Goal: Task Accomplishment & Management: Use online tool/utility

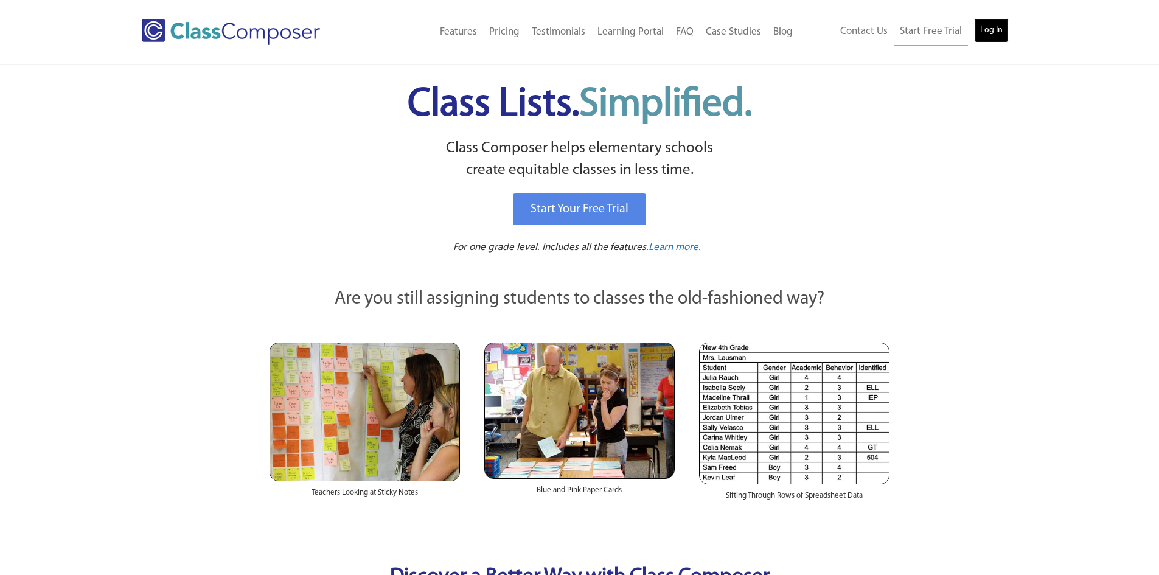
click at [993, 21] on link "Log In" at bounding box center [991, 30] width 35 height 24
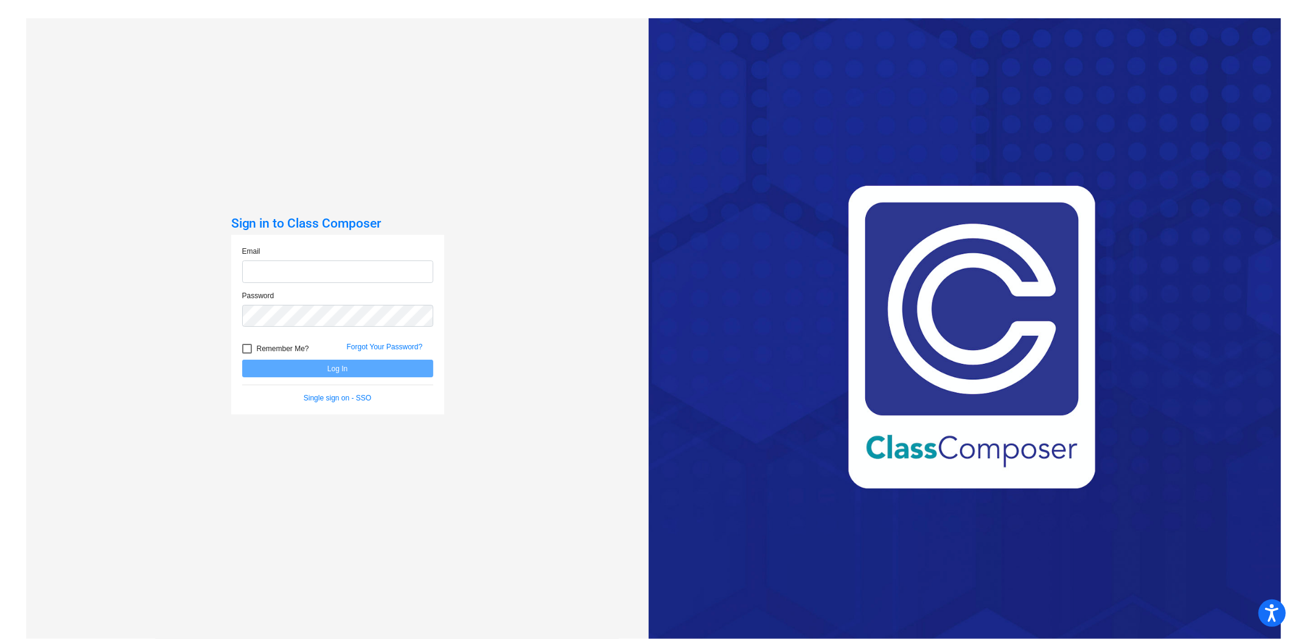
type input "edalfonso@hart.k12.mi.us"
click at [242, 345] on div at bounding box center [247, 349] width 10 height 10
click at [246, 353] on input "Remember Me?" at bounding box center [246, 353] width 1 height 1
checkbox input "true"
click at [306, 365] on button "Log In" at bounding box center [337, 369] width 191 height 18
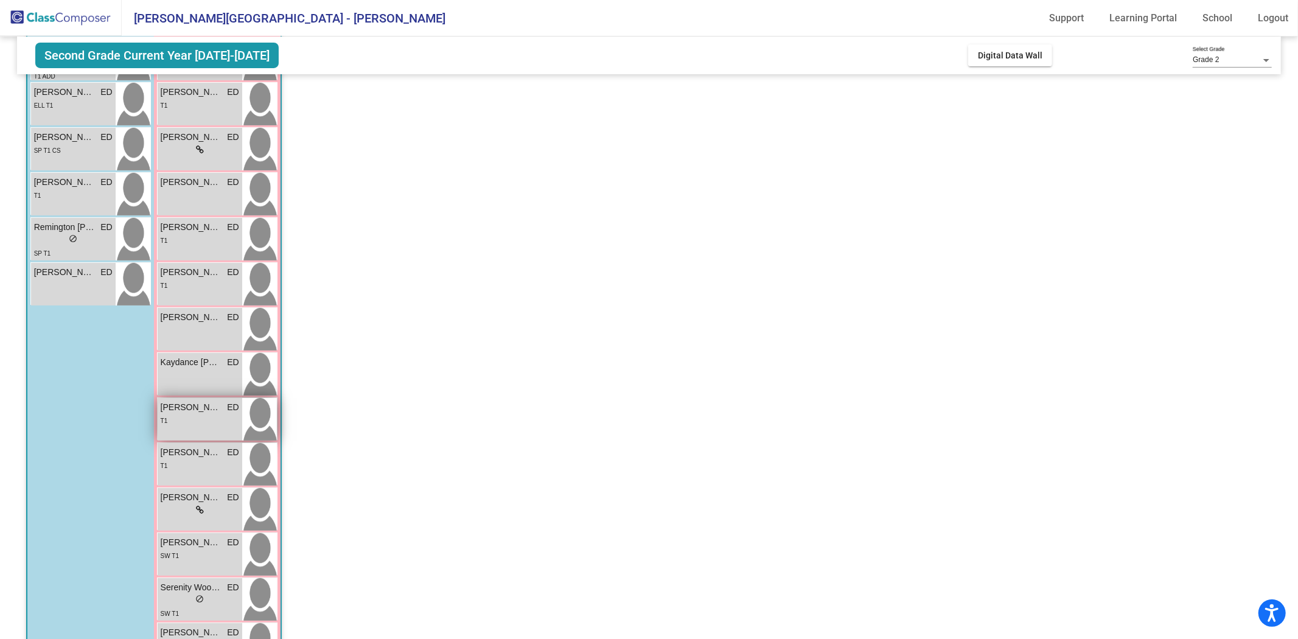
scroll to position [249, 0]
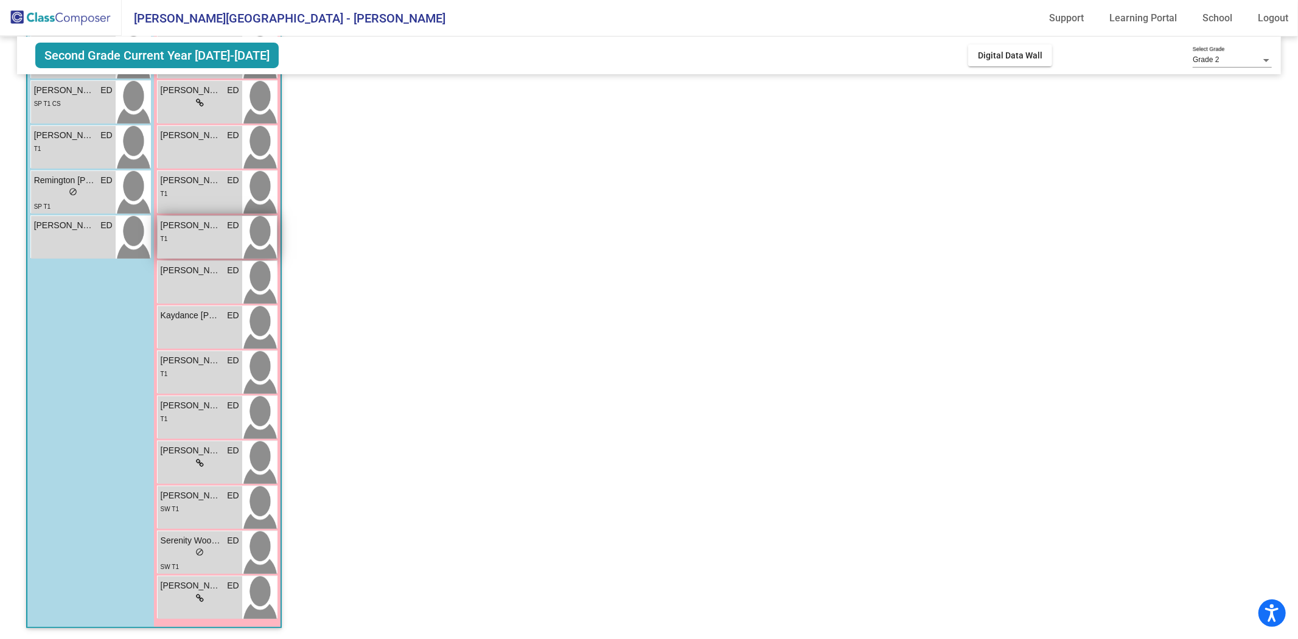
click at [192, 237] on div "T1" at bounding box center [200, 238] width 78 height 13
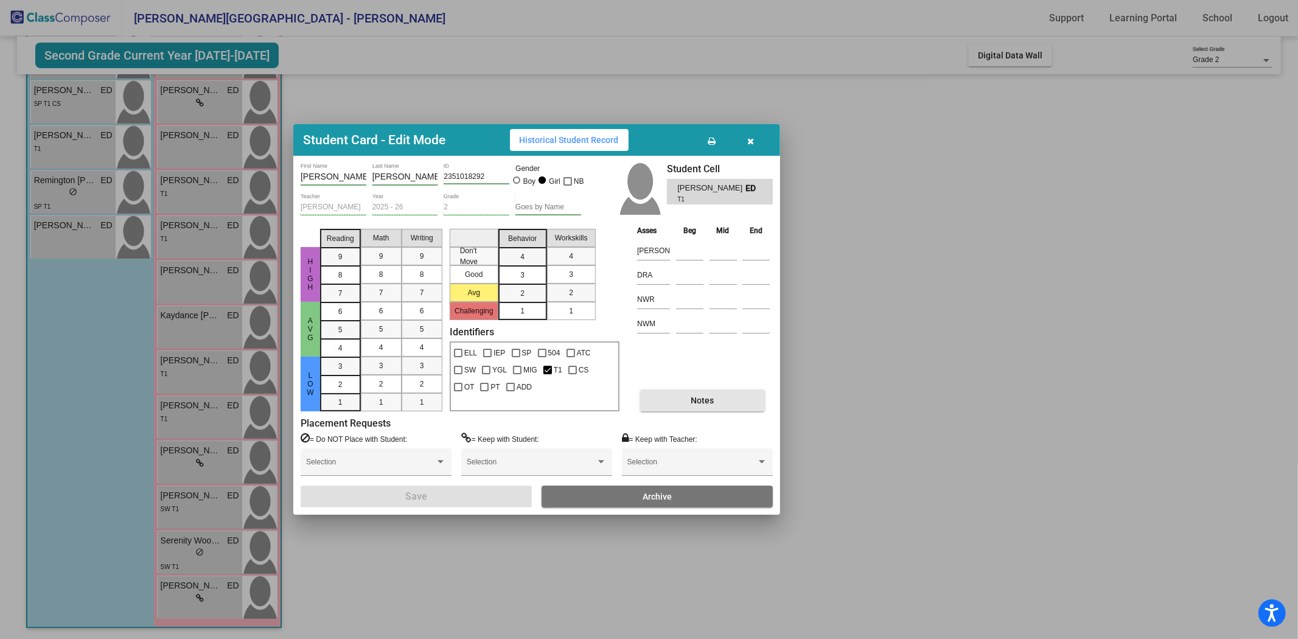
click at [685, 396] on button "Notes" at bounding box center [702, 400] width 125 height 22
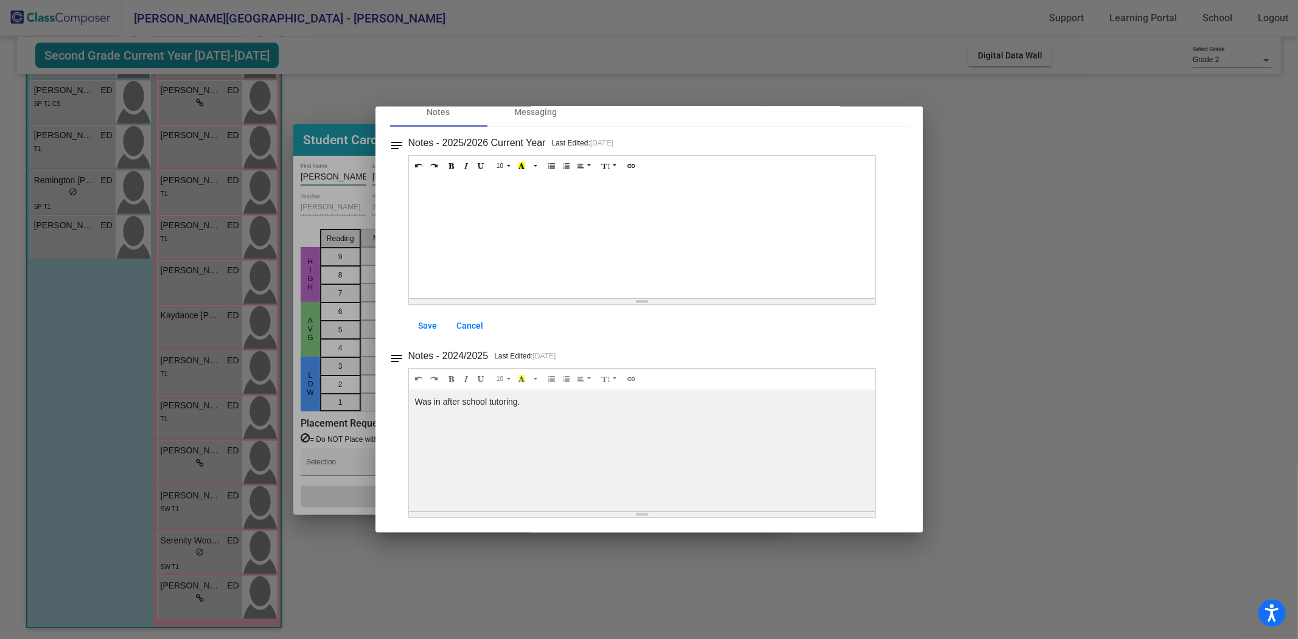
scroll to position [0, 0]
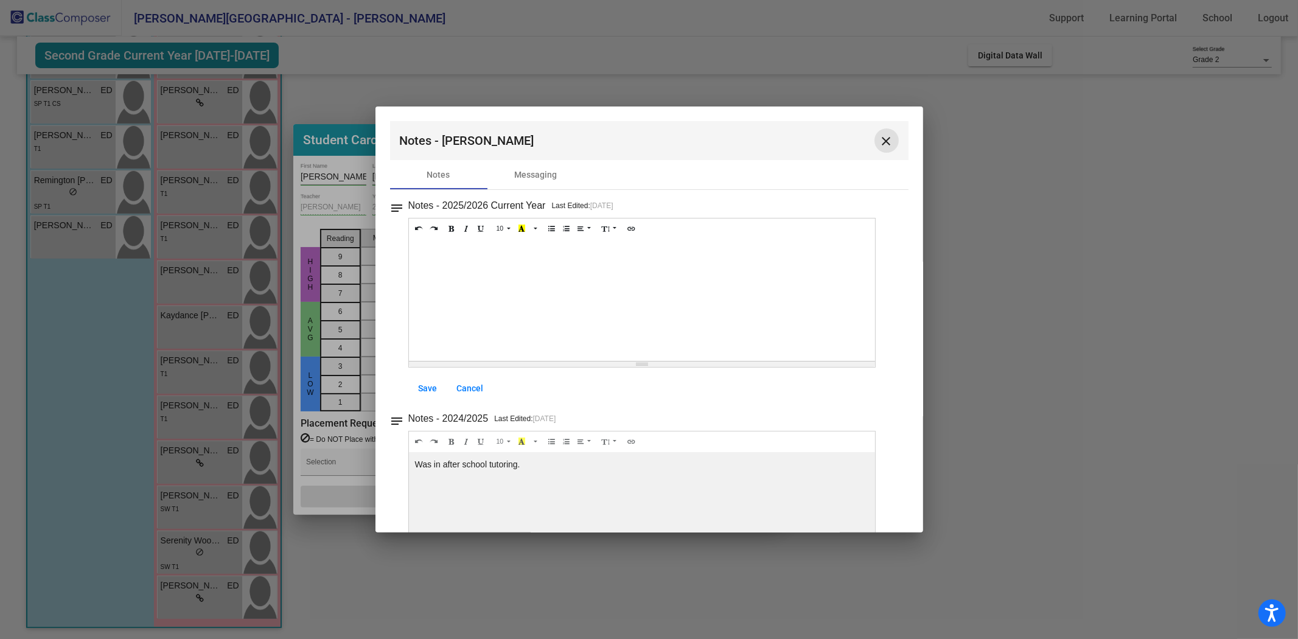
click at [879, 148] on mat-icon "close" at bounding box center [886, 141] width 15 height 15
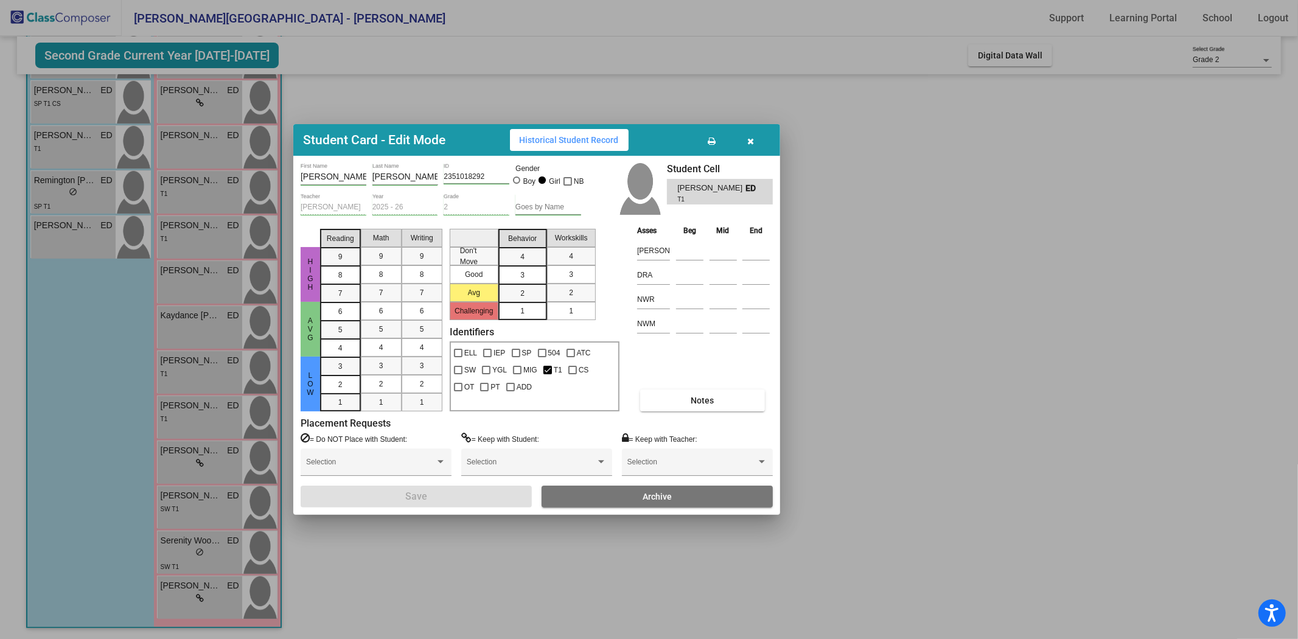
click at [568, 127] on div "Student Card - Edit Mode Historical Student Record" at bounding box center [536, 140] width 487 height 32
click at [572, 137] on span "Historical Student Record" at bounding box center [569, 140] width 99 height 10
click at [745, 135] on button "button" at bounding box center [750, 140] width 39 height 22
